Goal: Task Accomplishment & Management: Manage account settings

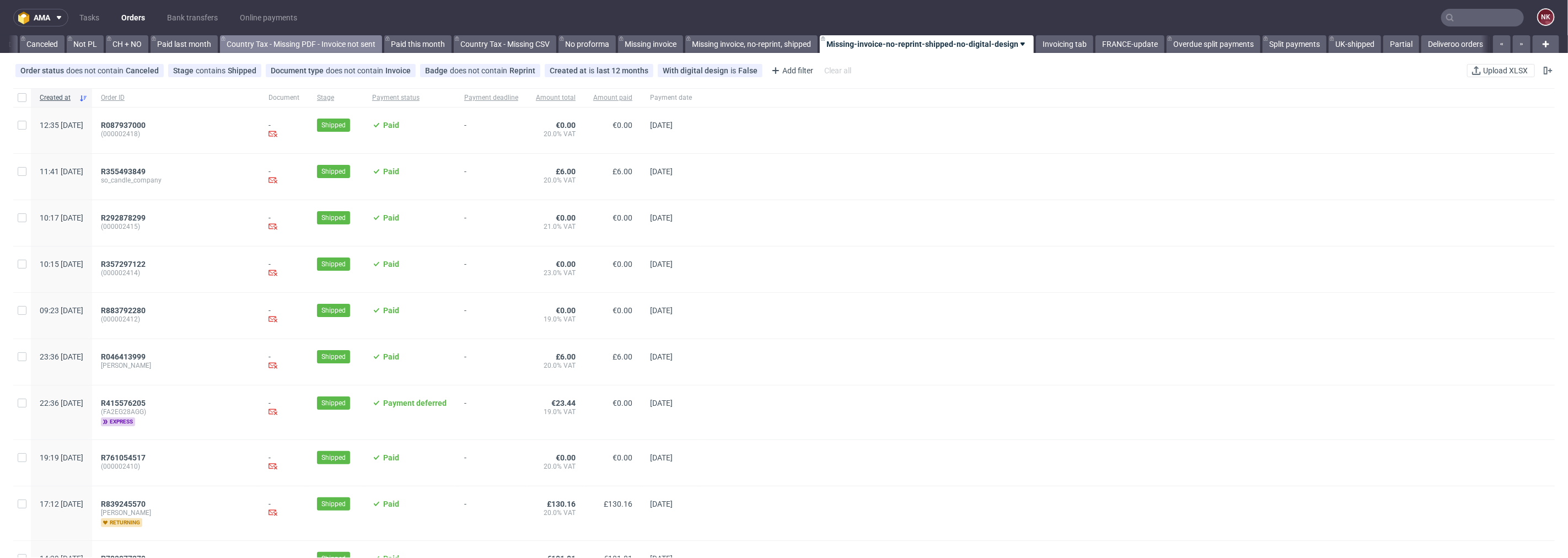
scroll to position [0, 1071]
click at [205, 17] on link "Bank transfers" at bounding box center [193, 18] width 64 height 18
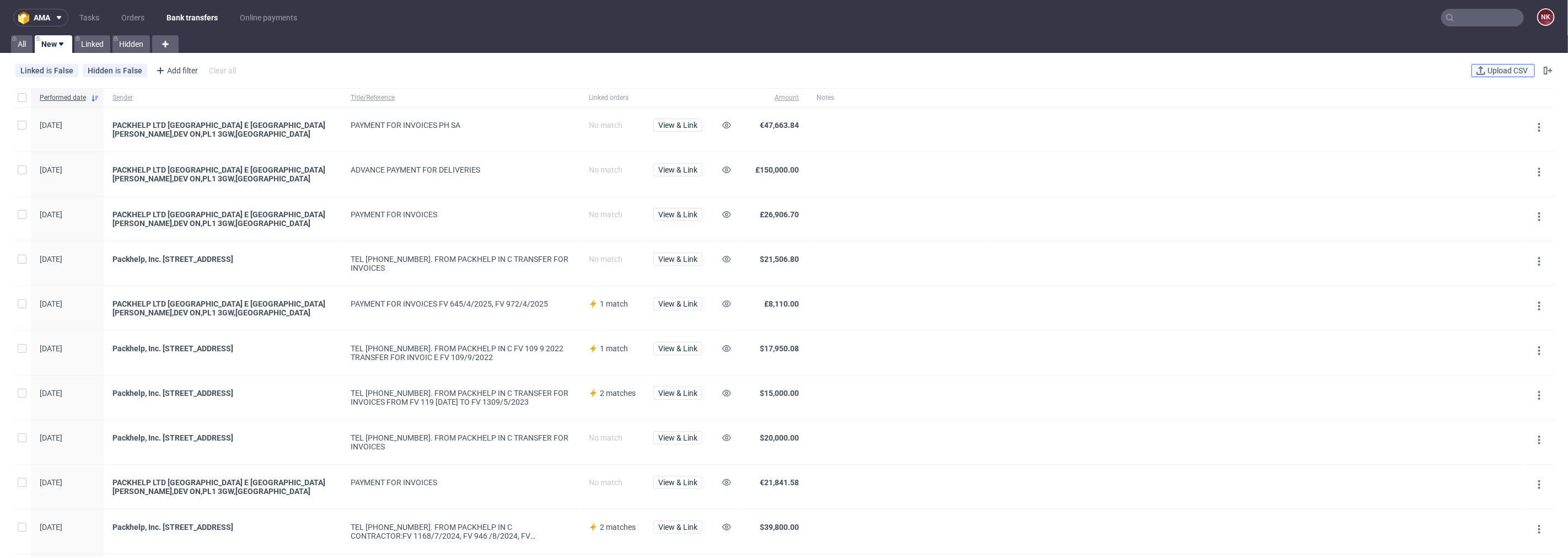
click at [1495, 70] on span "Upload CSV" at bounding box center [1508, 71] width 45 height 8
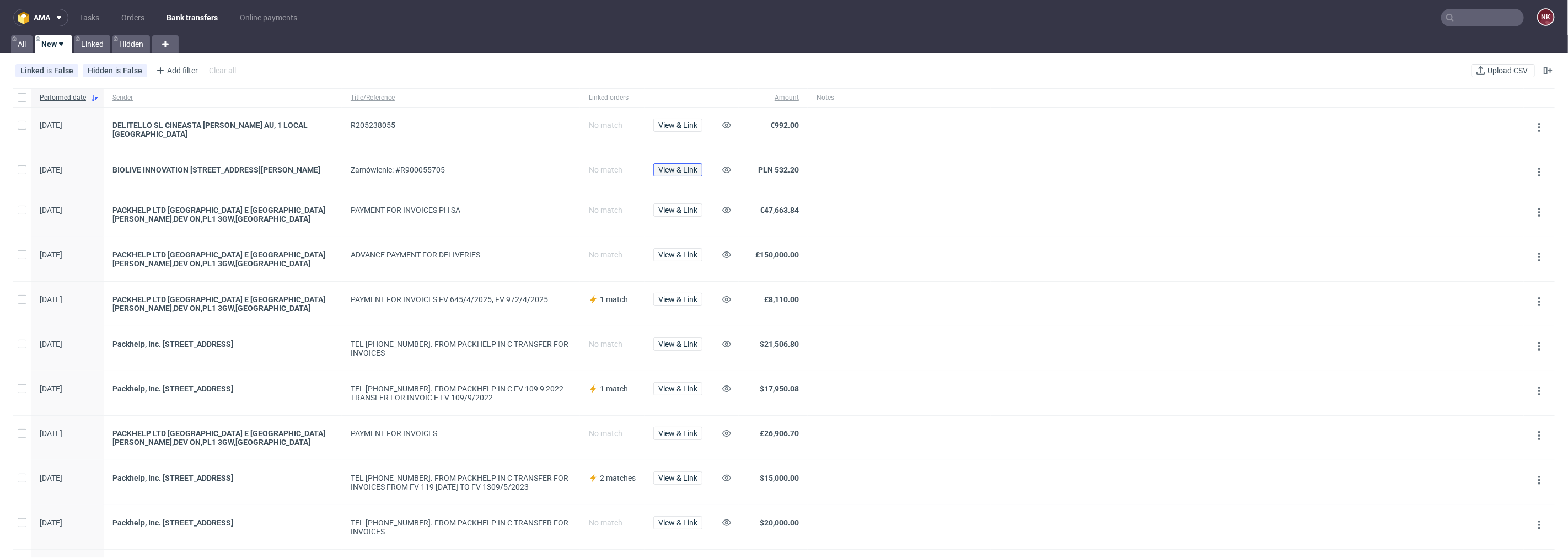
click at [675, 167] on span "View & Link" at bounding box center [677, 169] width 39 height 8
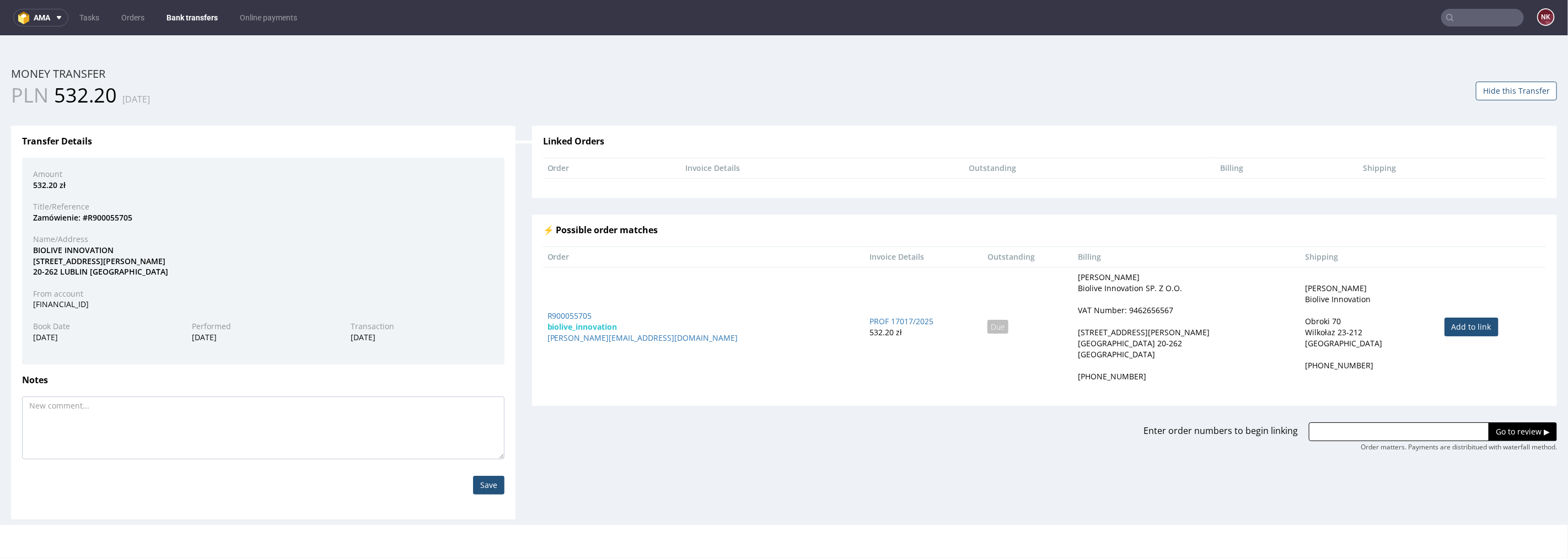
click at [1450, 322] on link "Add to link" at bounding box center [1472, 326] width 55 height 19
type input "R900055705"
click at [1515, 428] on input "Go to review ▶" at bounding box center [1522, 430] width 68 height 19
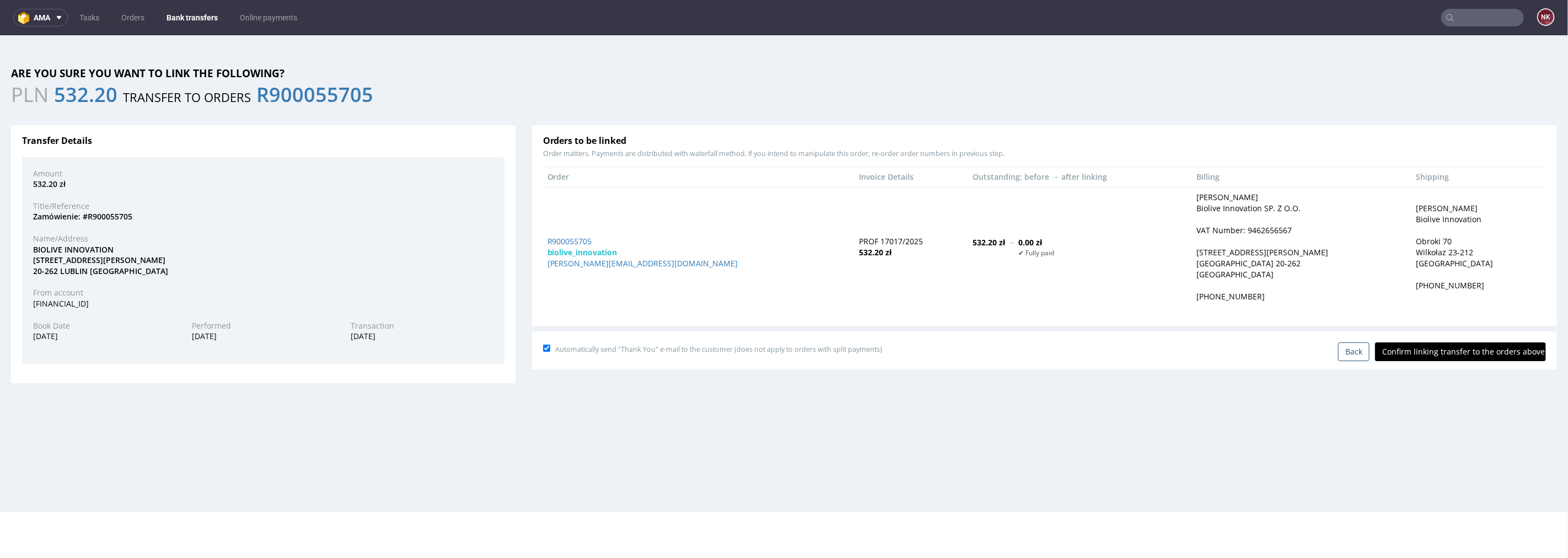
click at [1446, 353] on input "Confirm linking transfer to the orders above" at bounding box center [1461, 351] width 171 height 19
type input "In progress..."
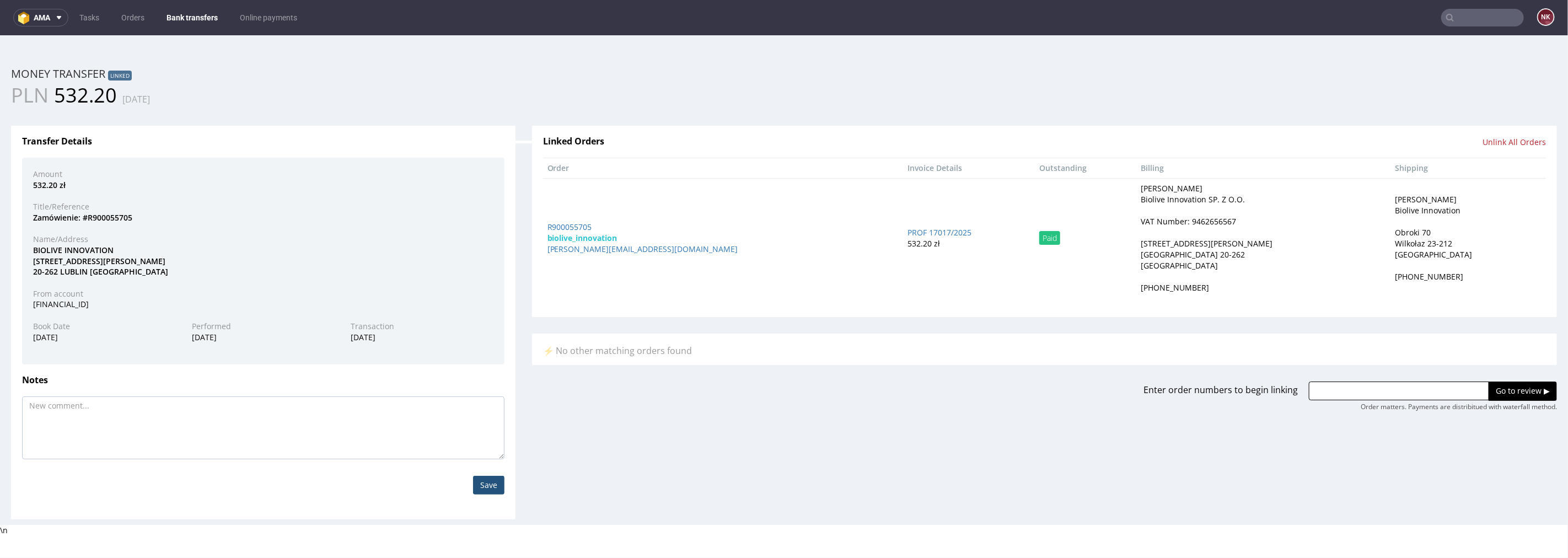
click at [180, 15] on link "Bank transfers" at bounding box center [192, 18] width 64 height 18
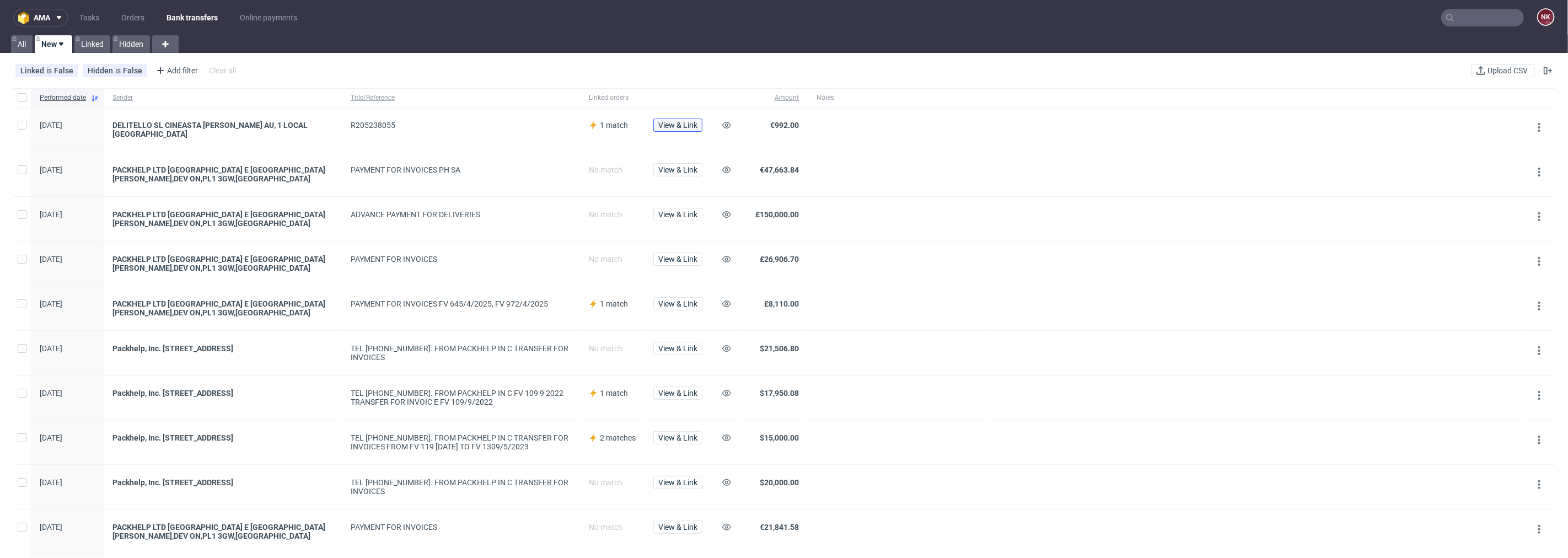
click at [682, 129] on span "View & Link" at bounding box center [677, 126] width 39 height 8
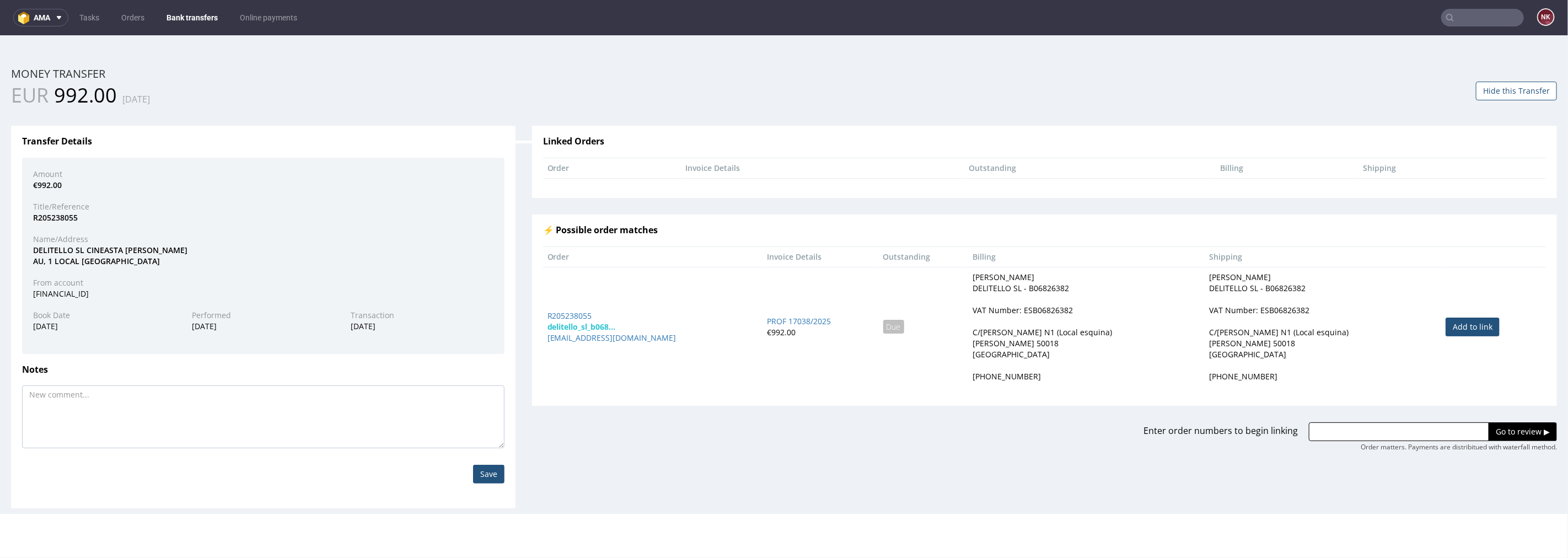
click at [1454, 327] on link "Add to link" at bounding box center [1473, 326] width 55 height 19
type input "R205238055"
click at [1496, 432] on input "Go to review ▶" at bounding box center [1522, 430] width 68 height 19
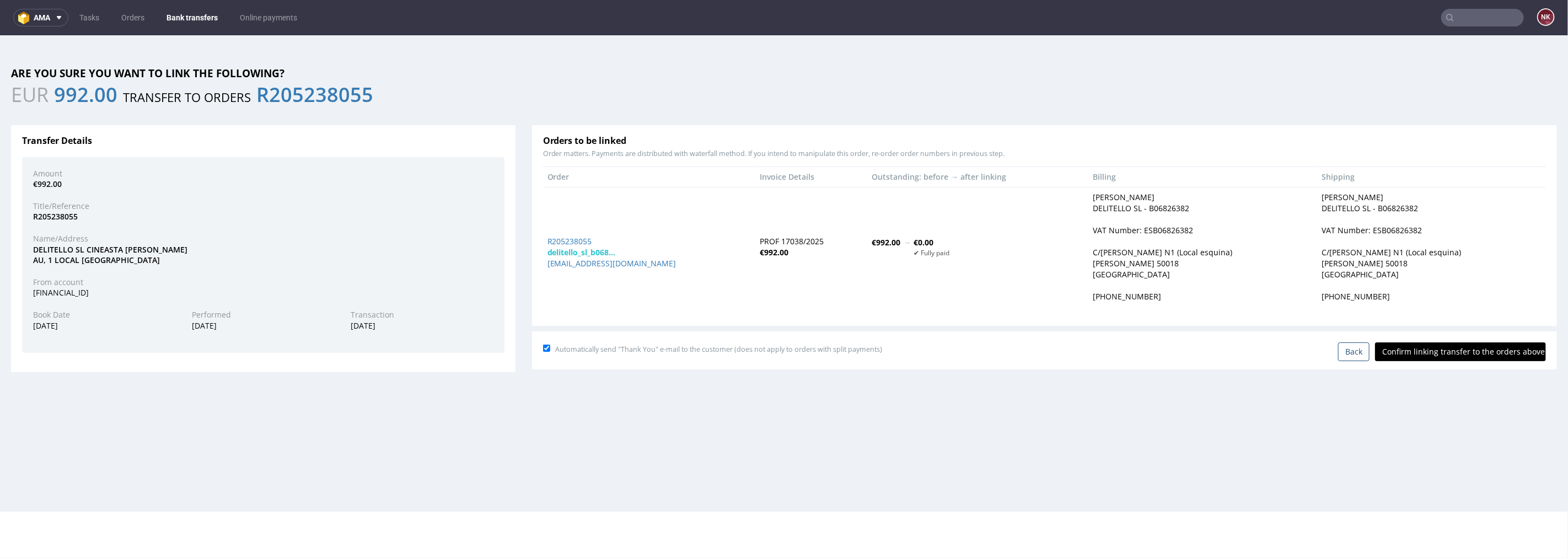
click at [1463, 355] on input "Confirm linking transfer to the orders above" at bounding box center [1461, 351] width 171 height 19
type input "In progress..."
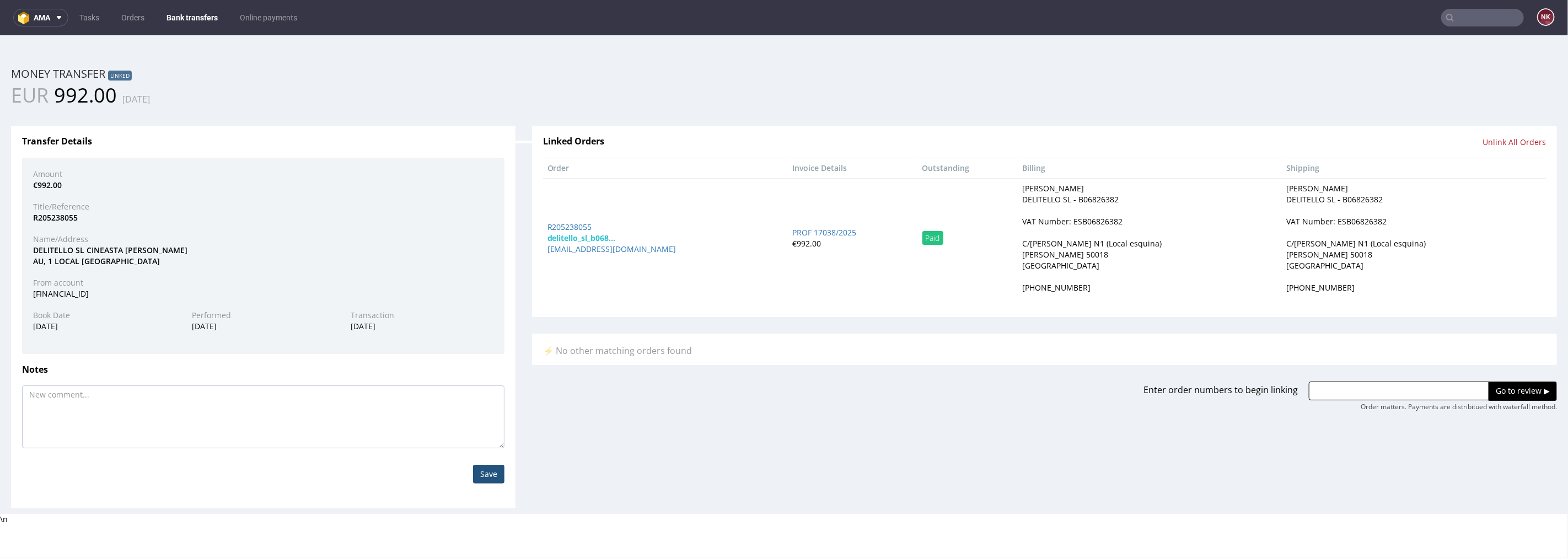
click at [185, 19] on link "Bank transfers" at bounding box center [192, 18] width 64 height 18
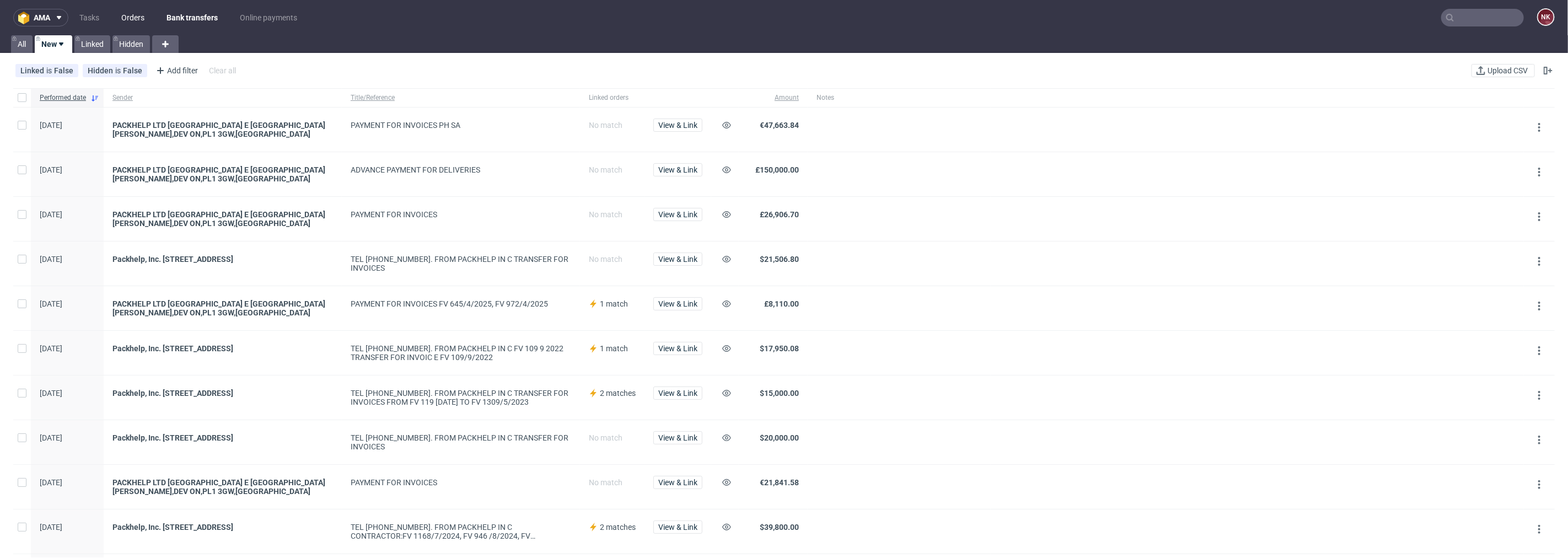
click at [135, 22] on link "Orders" at bounding box center [132, 18] width 36 height 18
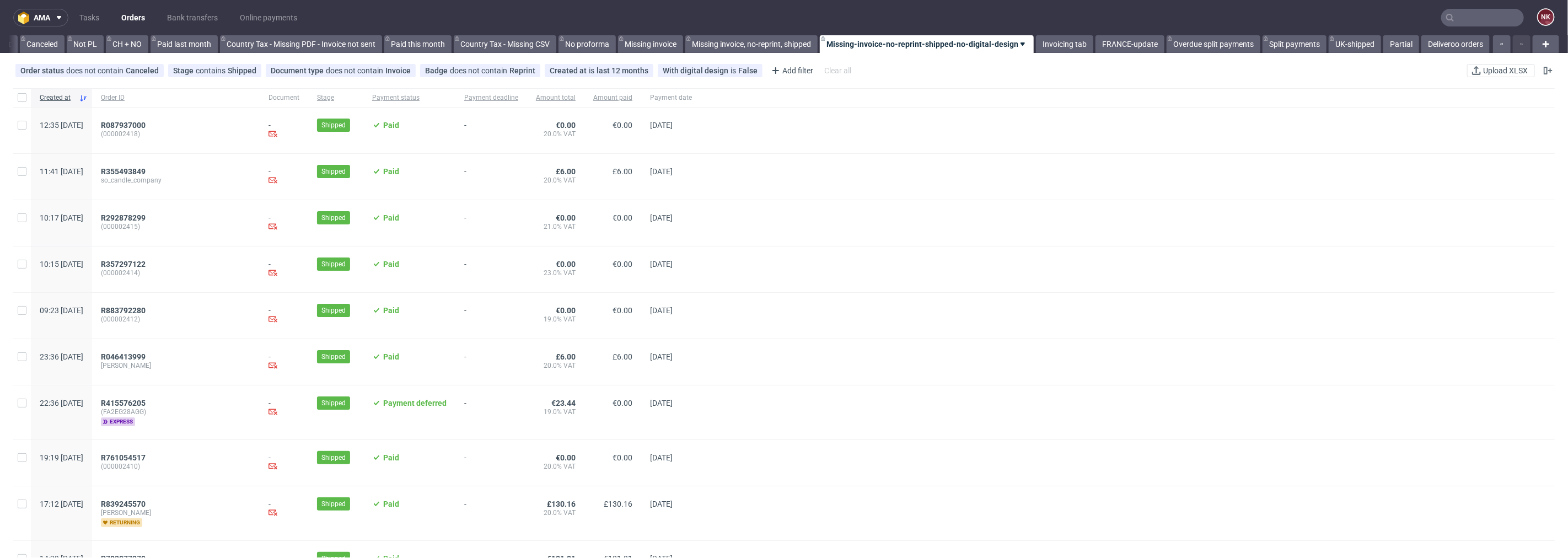
scroll to position [0, 1071]
click at [1062, 43] on link "Invoicing tab" at bounding box center [1064, 44] width 57 height 18
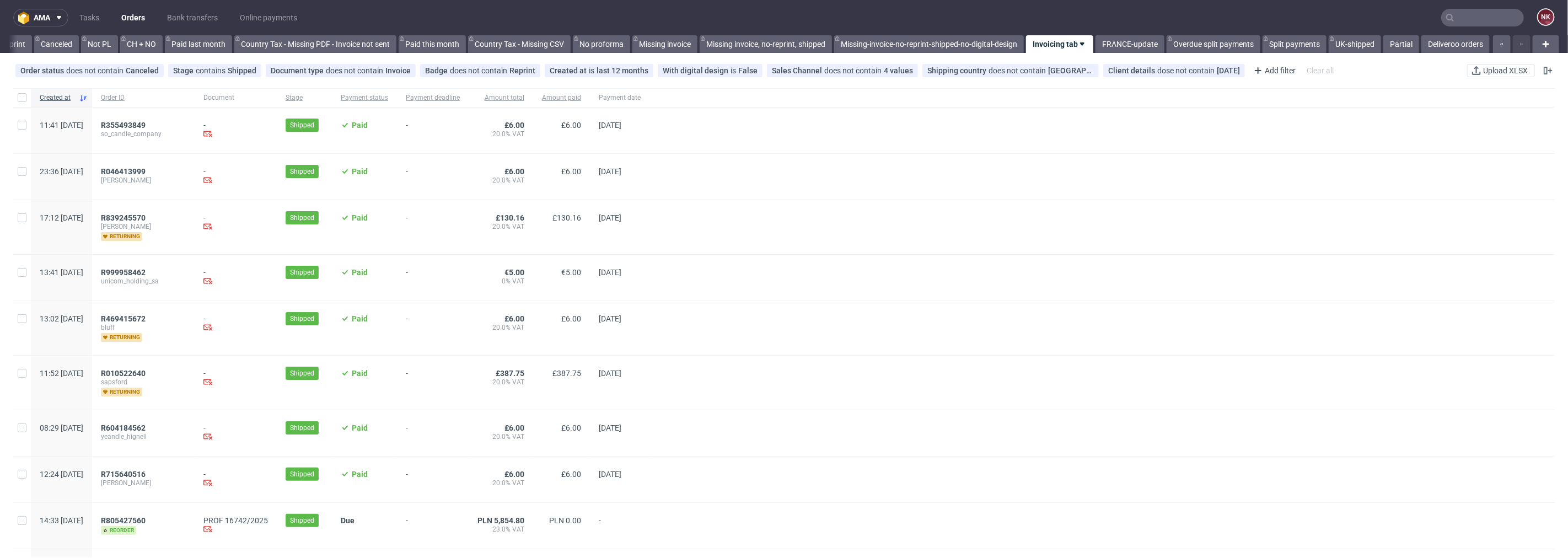
click at [833, 299] on div at bounding box center [1102, 278] width 905 height 46
click at [1478, 26] on nav "ama Tasks Orders Bank transfers Online payments NK" at bounding box center [784, 18] width 1568 height 35
click at [1476, 22] on input "text" at bounding box center [1482, 18] width 83 height 18
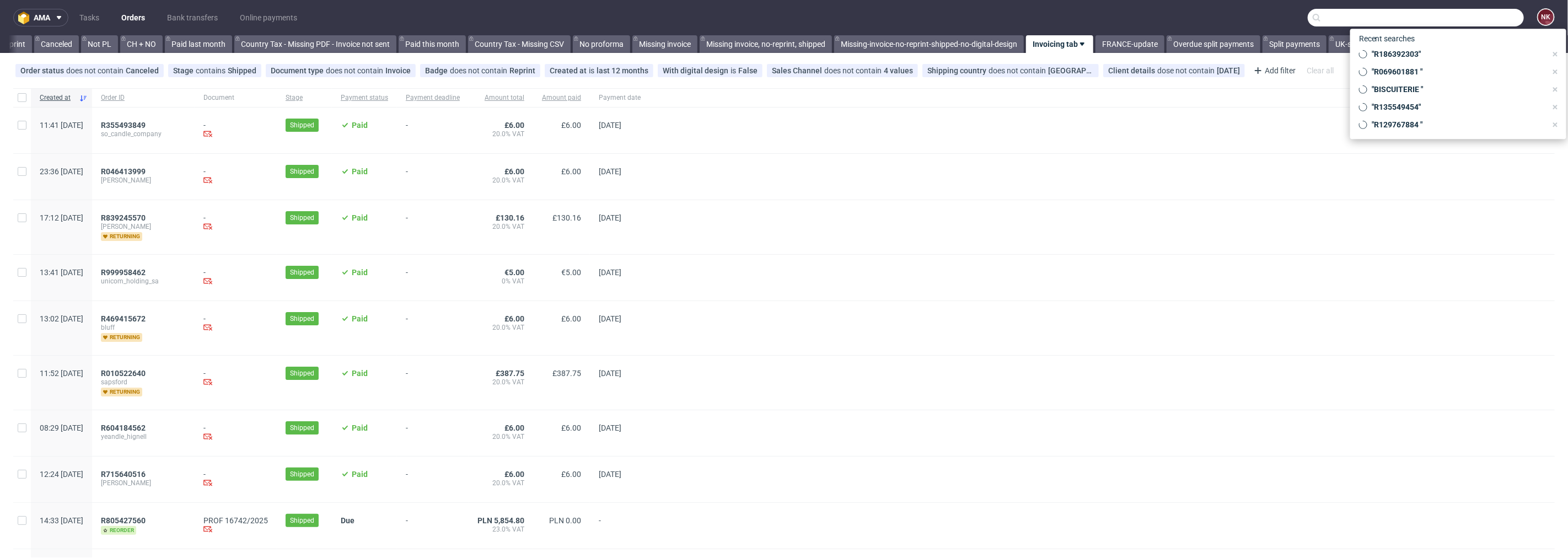
paste input "R083361439"
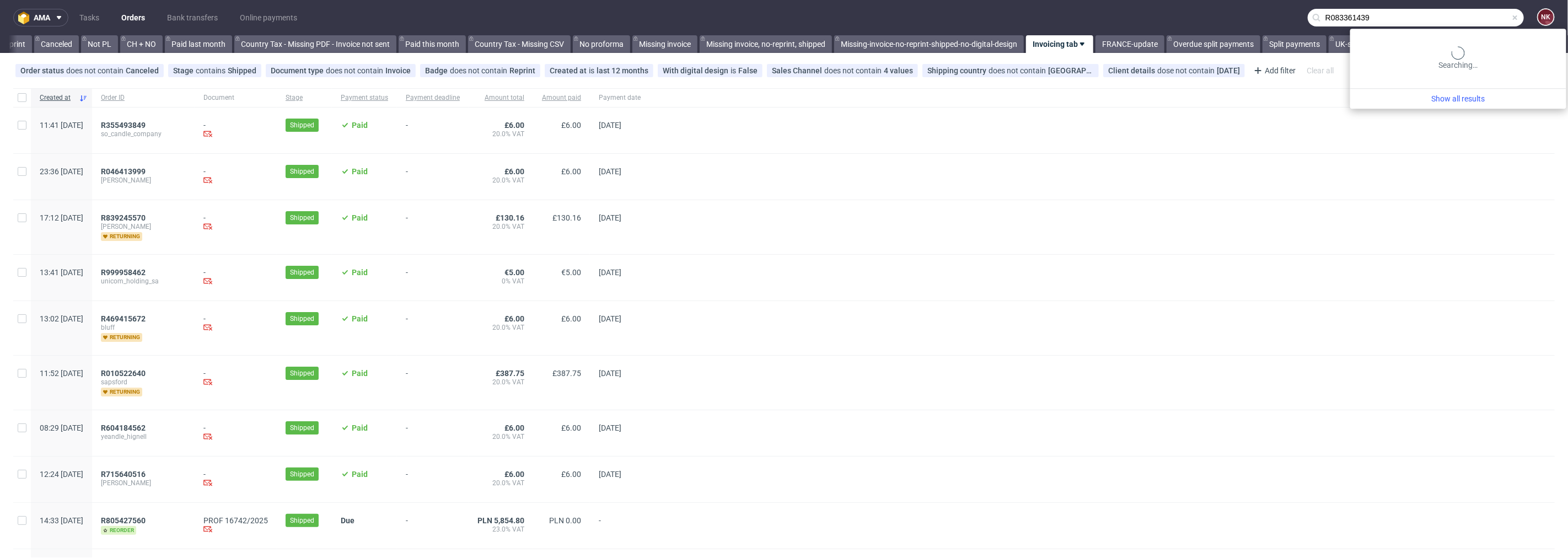
type input "R083361439"
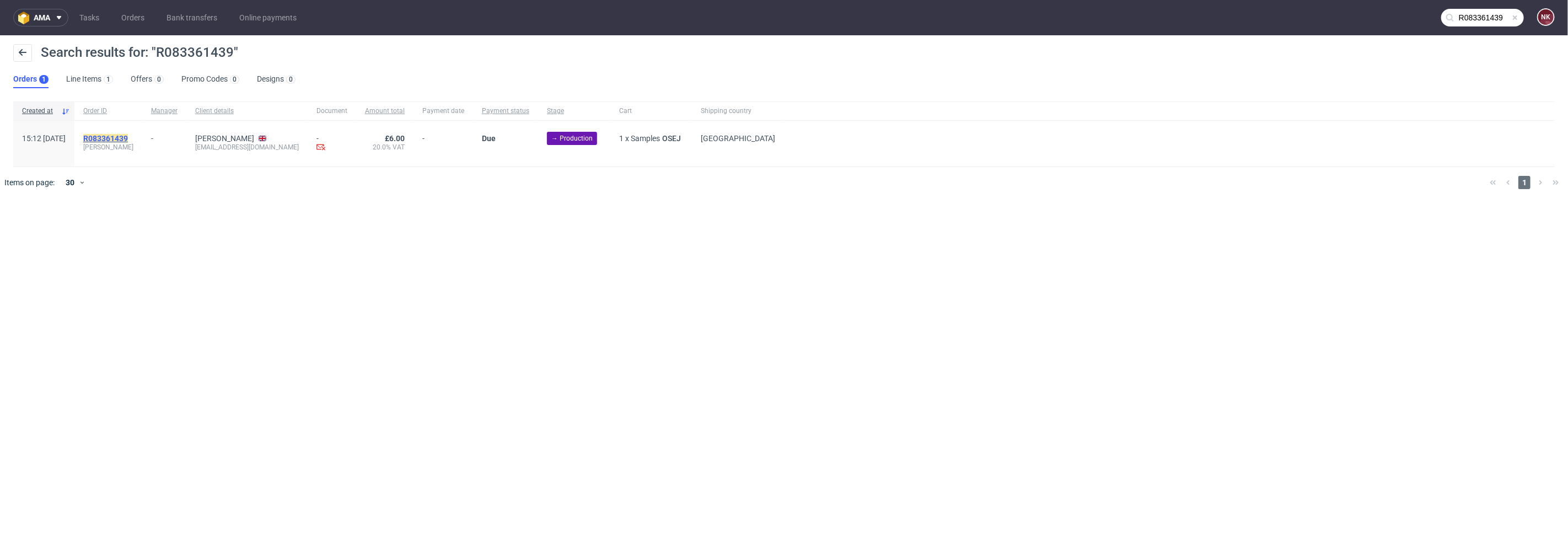
click at [128, 140] on mark "R083361439" at bounding box center [106, 138] width 45 height 9
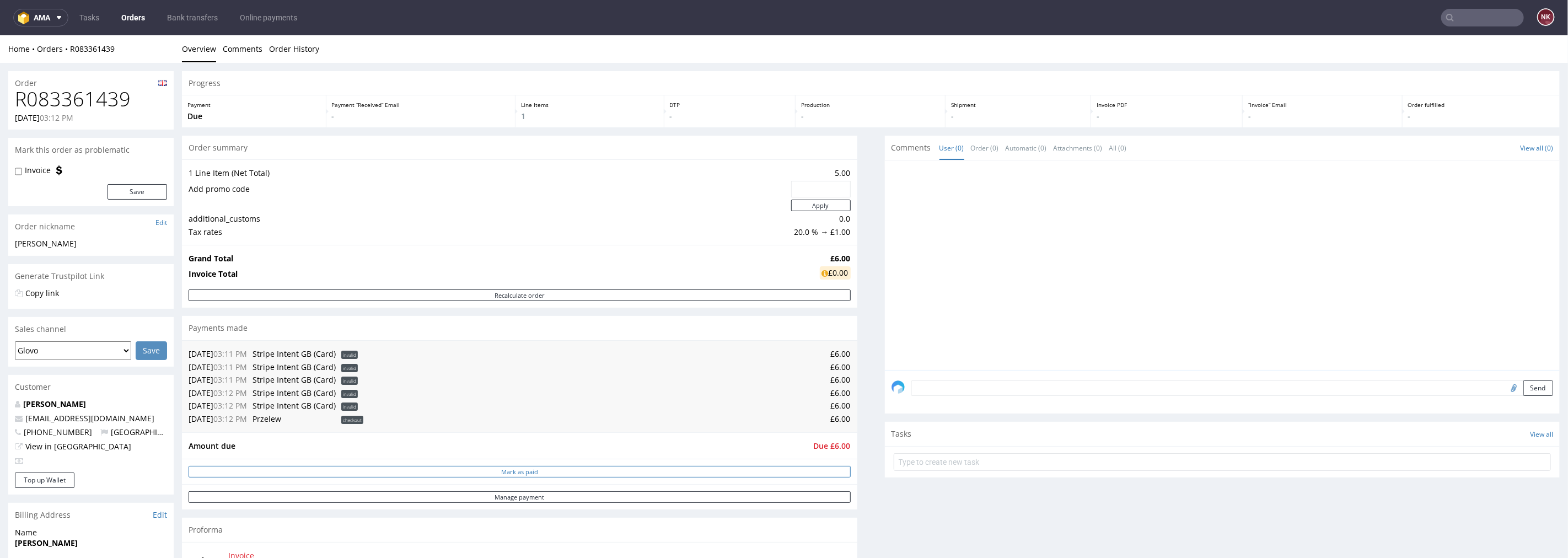
click at [520, 474] on button "Mark as paid" at bounding box center [520, 471] width 662 height 12
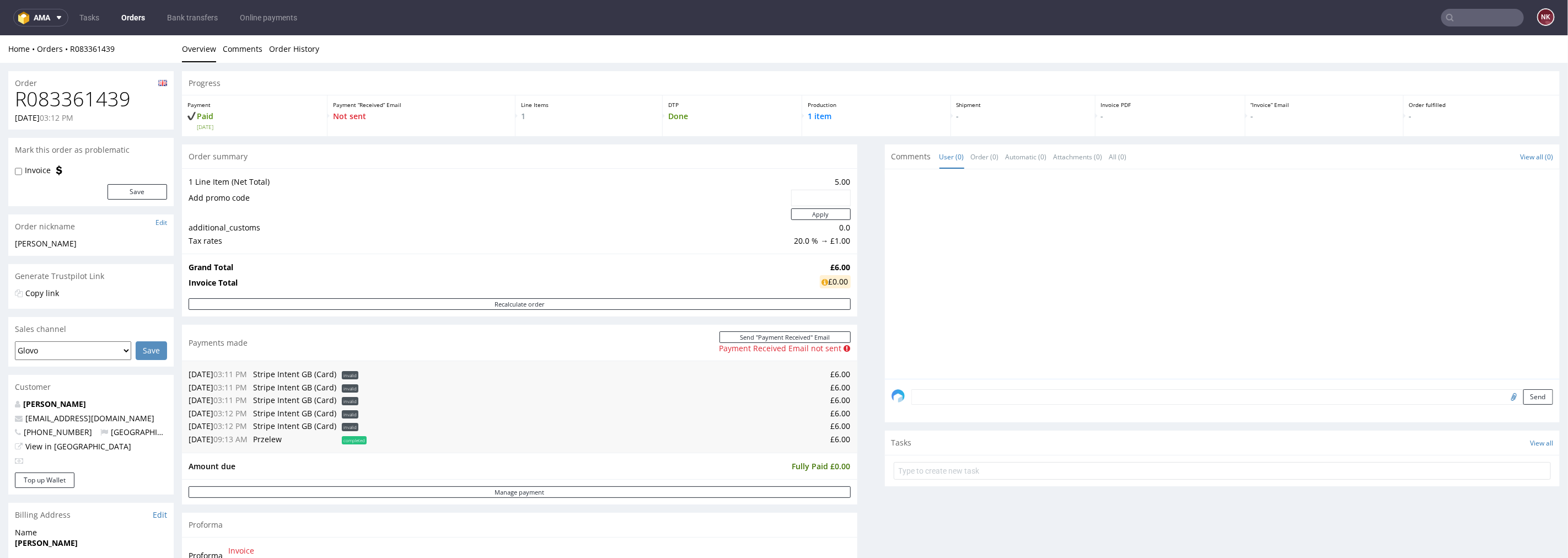
click at [1026, 405] on div "Send" at bounding box center [1222, 400] width 675 height 44
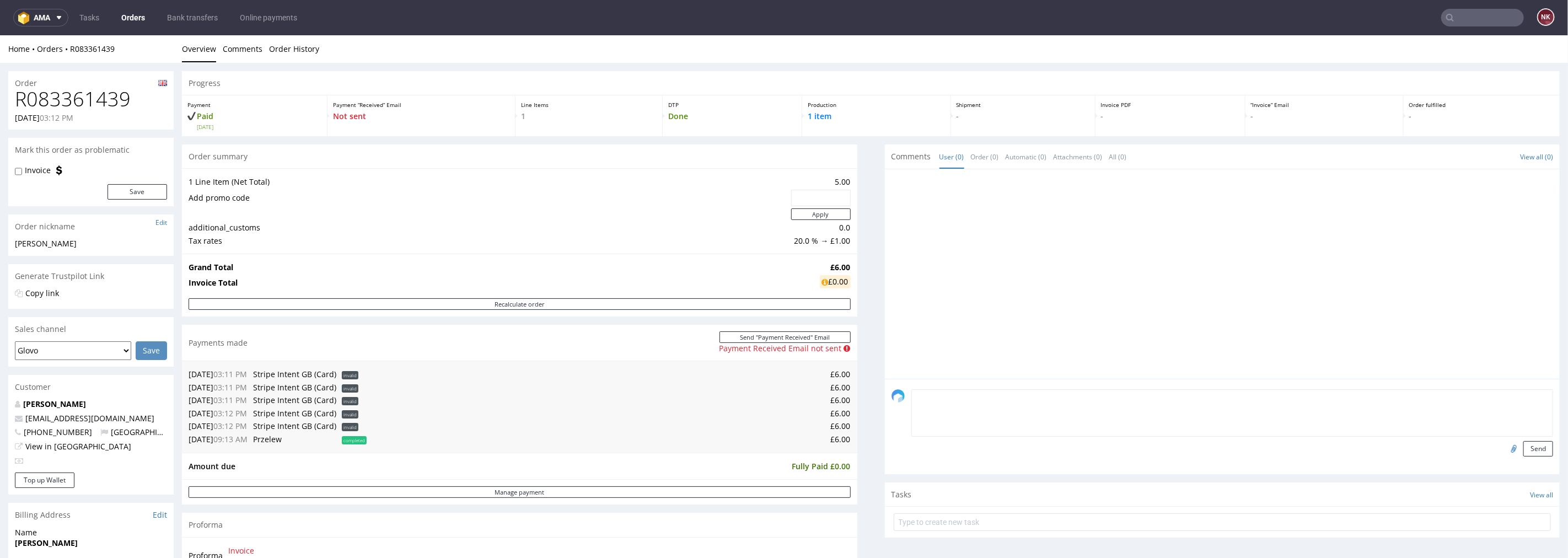
click at [1026, 402] on textarea at bounding box center [1232, 412] width 642 height 48
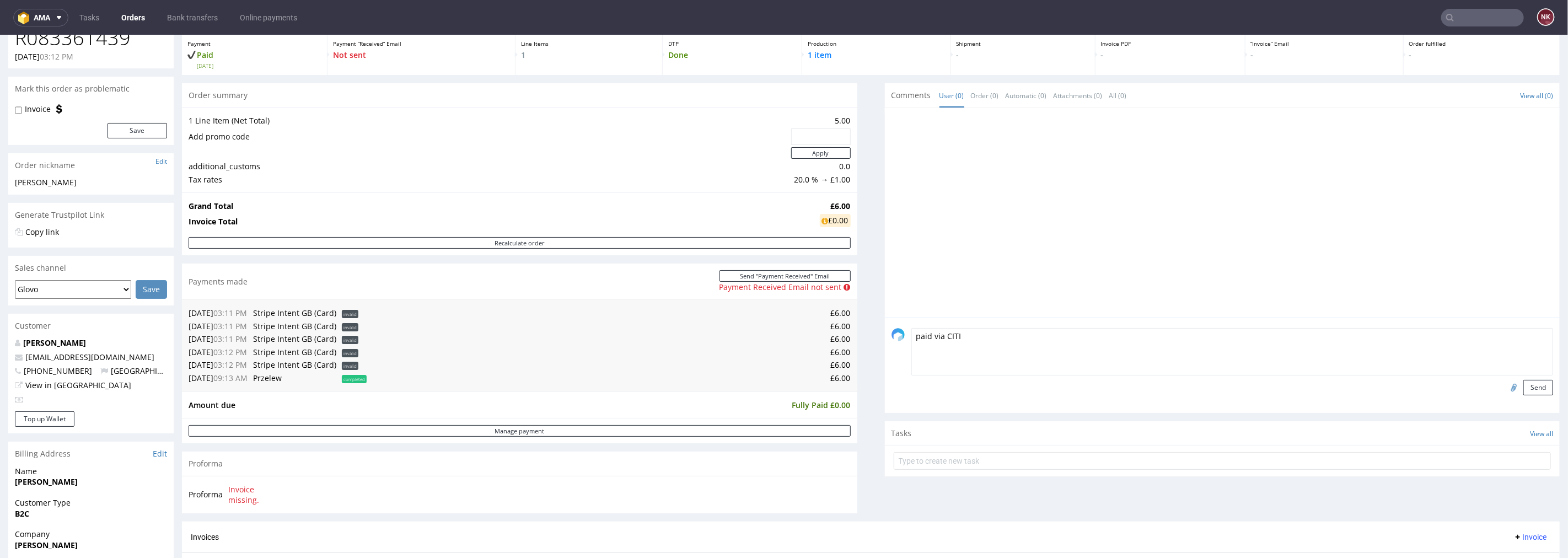
type textarea "paid via CITI"
click at [1505, 387] on input "file" at bounding box center [1513, 387] width 16 height 15
type input "C:\fakepath\R083361439_CITI.pdf"
click at [1523, 387] on button "Send" at bounding box center [1538, 388] width 30 height 16
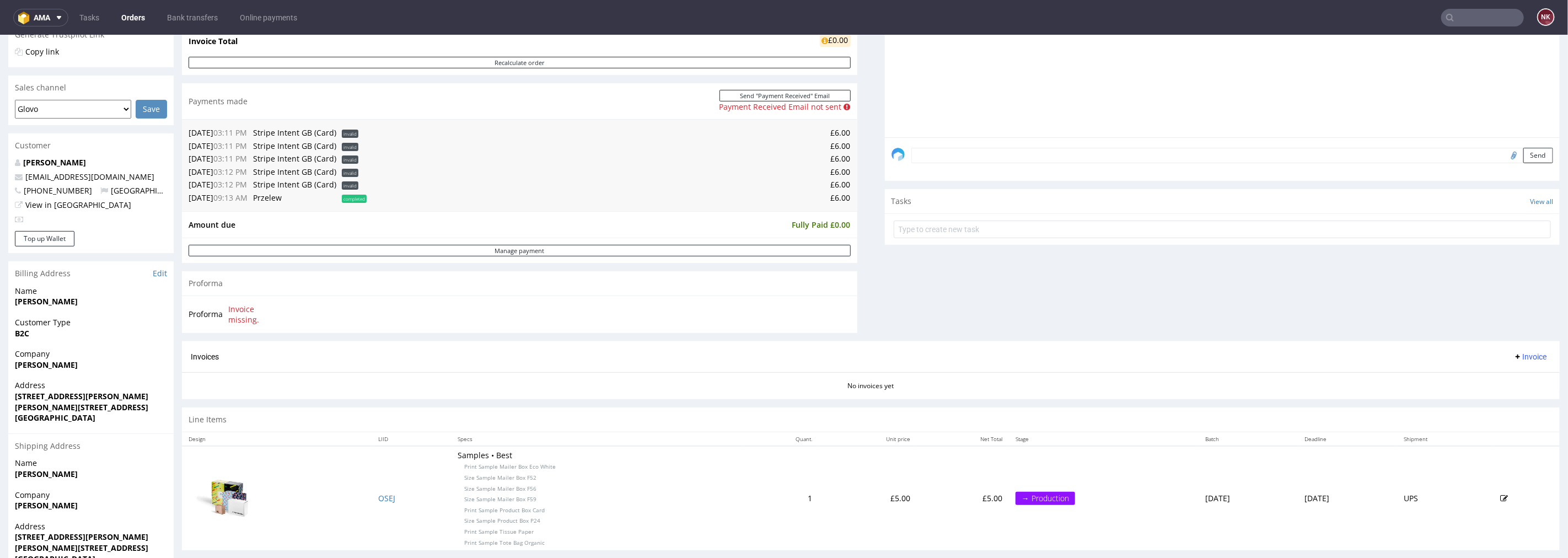
scroll to position [75, 0]
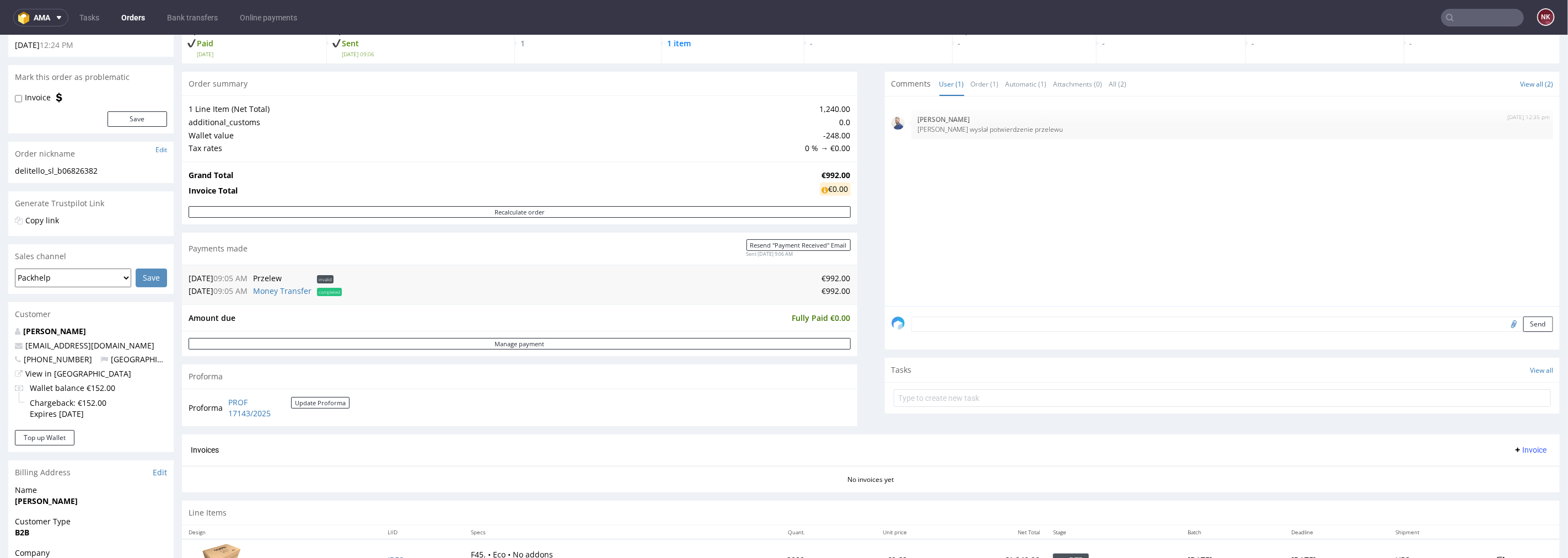
scroll to position [367, 0]
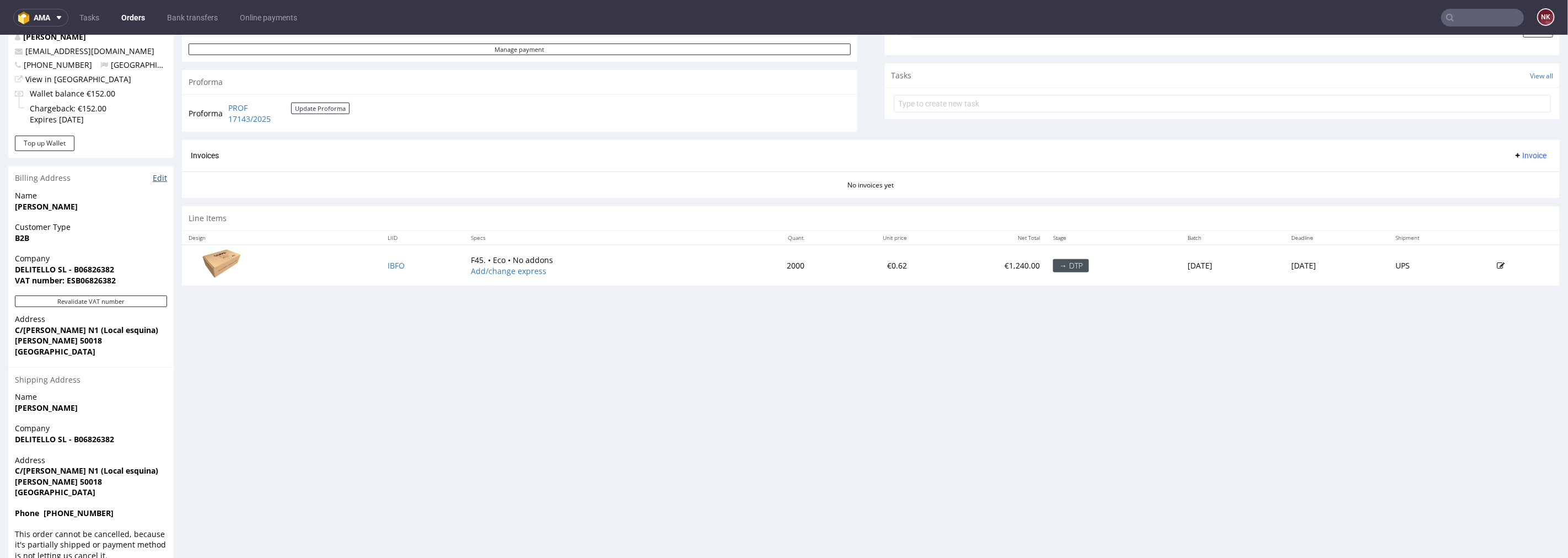
click at [164, 176] on link "Edit" at bounding box center [160, 177] width 15 height 11
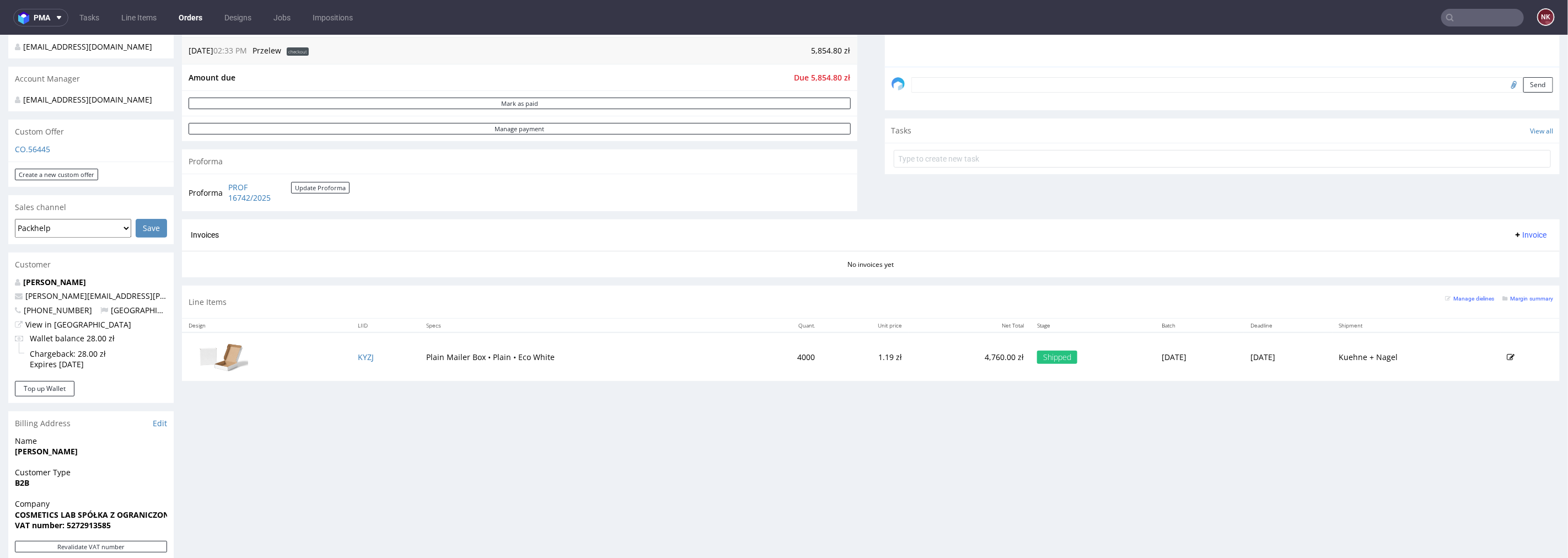
scroll to position [184, 0]
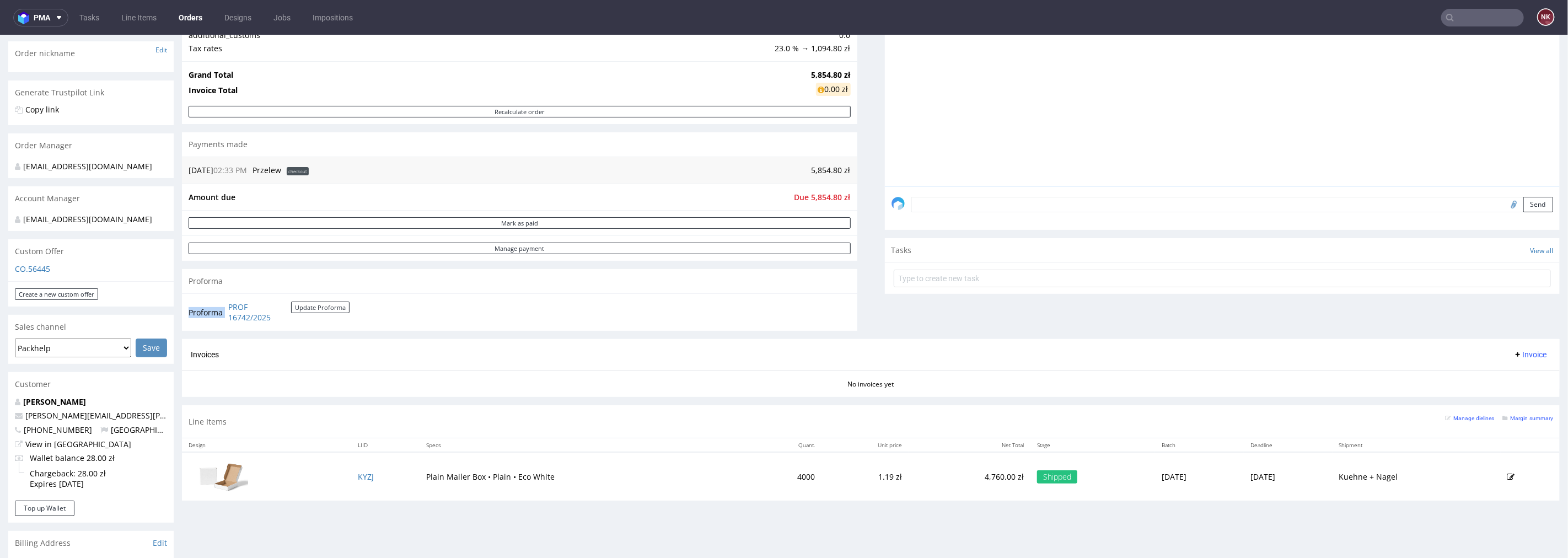
drag, startPoint x: 295, startPoint y: 325, endPoint x: 225, endPoint y: 307, distance: 72.3
click at [225, 307] on div "Proforma PROF 16742/2025 Update Proforma" at bounding box center [520, 312] width 675 height 38
copy tbody "Proforma"
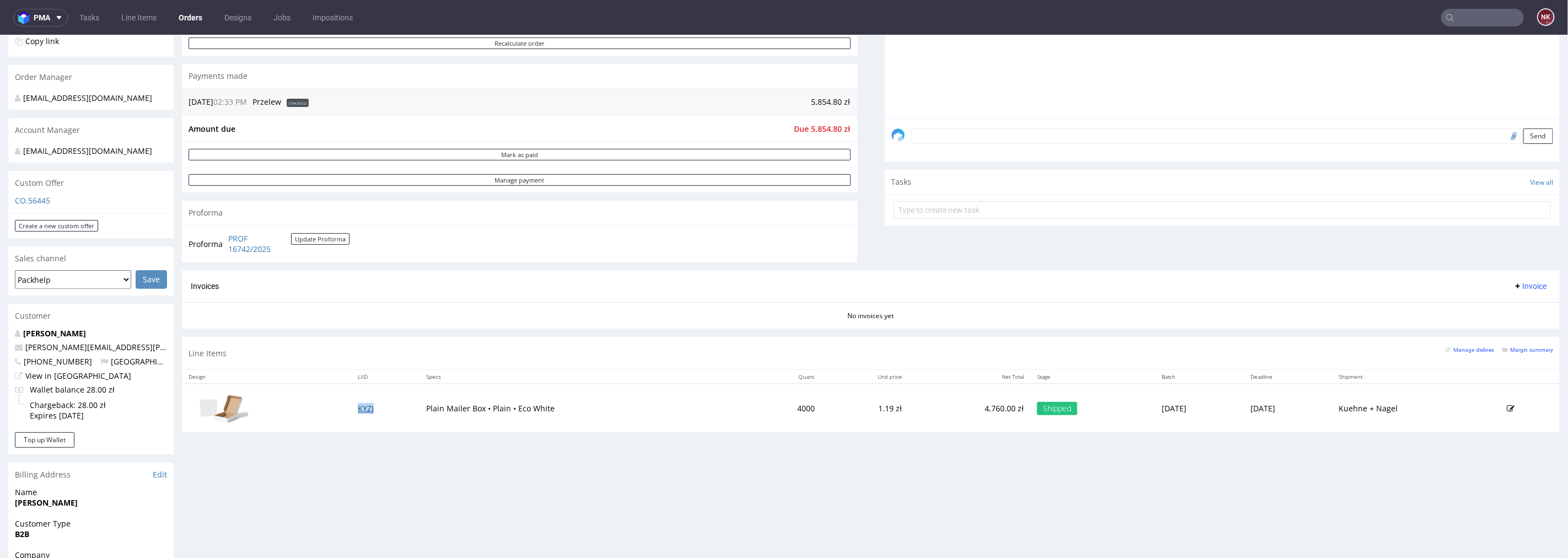
scroll to position [244, 0]
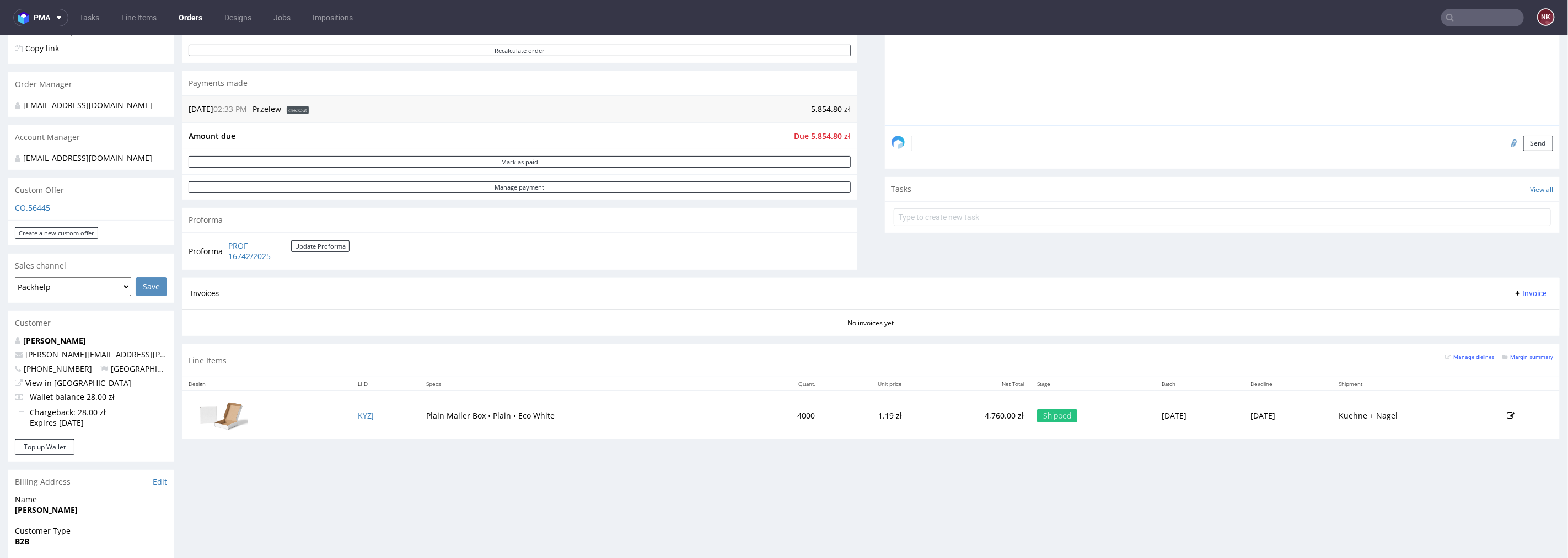
click at [817, 133] on span "Due 5,854.80 zł" at bounding box center [822, 135] width 56 height 11
copy span "5,854.80"
click at [1513, 295] on span "Invoice" at bounding box center [1530, 292] width 33 height 9
click at [1503, 334] on span "Upload" at bounding box center [1511, 336] width 54 height 11
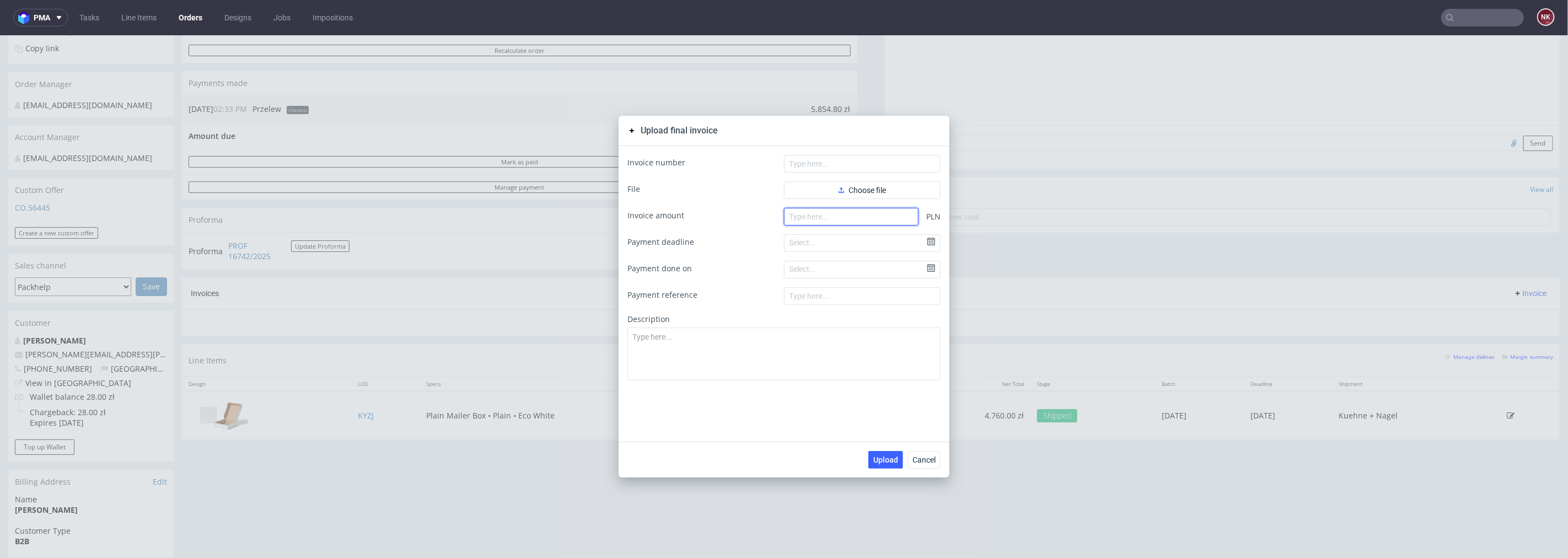
click at [857, 218] on input "number" at bounding box center [851, 216] width 134 height 18
paste input "5.85480"
click at [790, 217] on input "5.85480" at bounding box center [851, 216] width 134 height 18
click at [799, 217] on input "585480" at bounding box center [851, 216] width 134 height 18
click at [802, 217] on input "585480" at bounding box center [851, 216] width 134 height 18
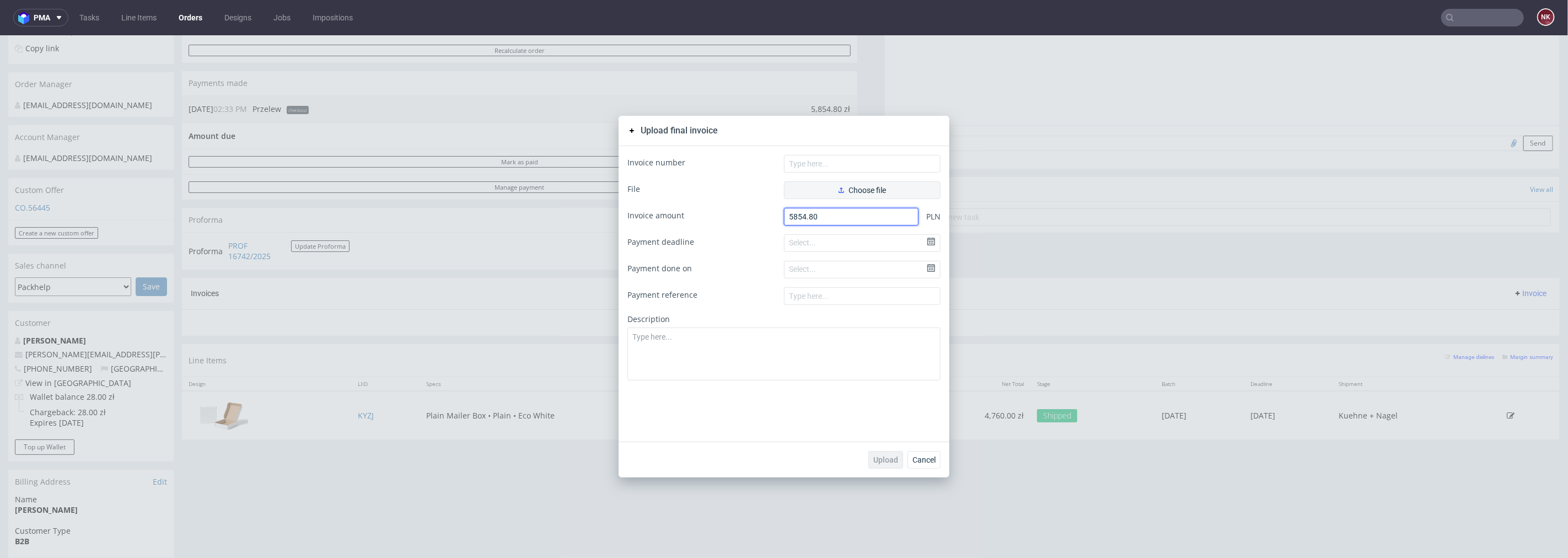
type input "5854.80"
click at [858, 184] on button "Choose file" at bounding box center [861, 190] width 157 height 18
click at [849, 164] on input "text" at bounding box center [861, 164] width 157 height 18
type input "FV 471/8/2025"
click at [891, 456] on span "Upload" at bounding box center [885, 460] width 24 height 8
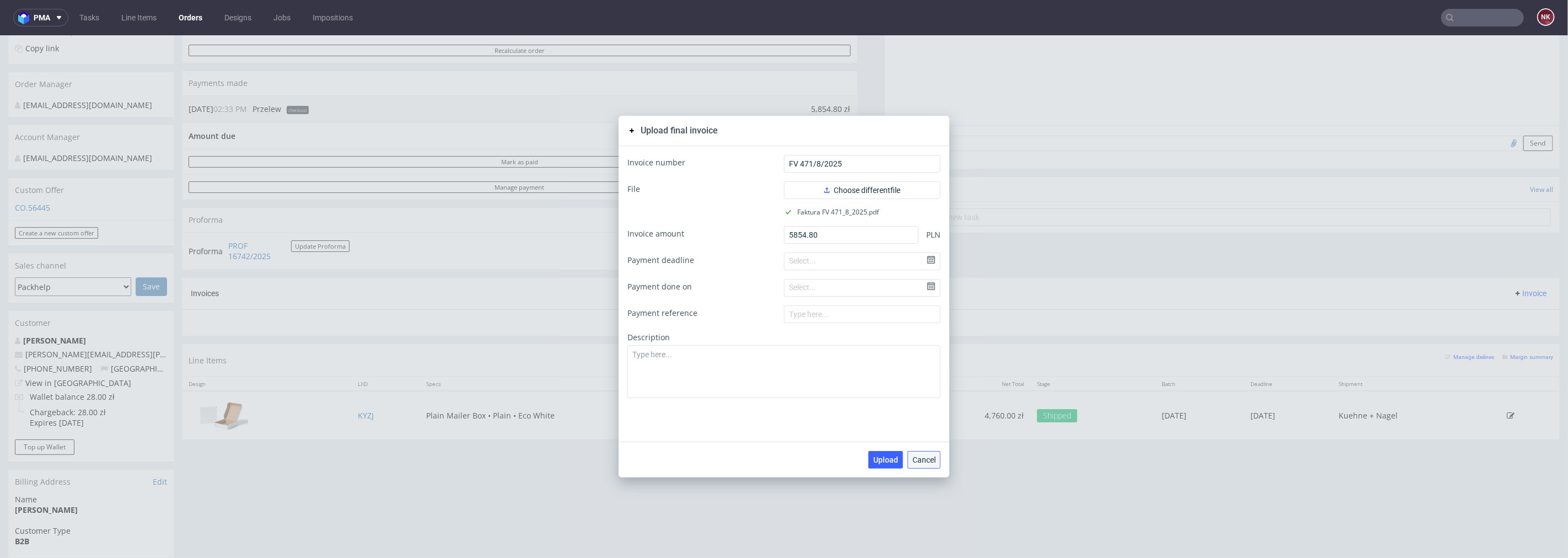
click at [929, 462] on span "Cancel" at bounding box center [924, 460] width 23 height 8
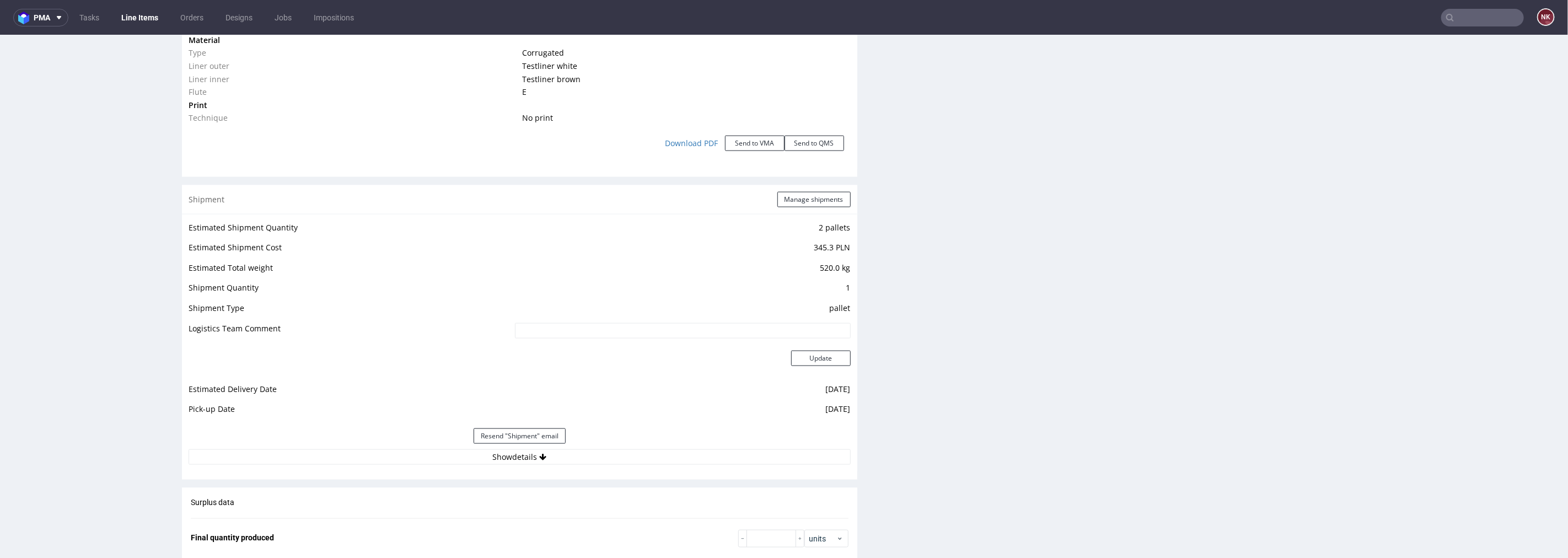
scroll to position [1187, 0]
